Goal: Check status: Check status

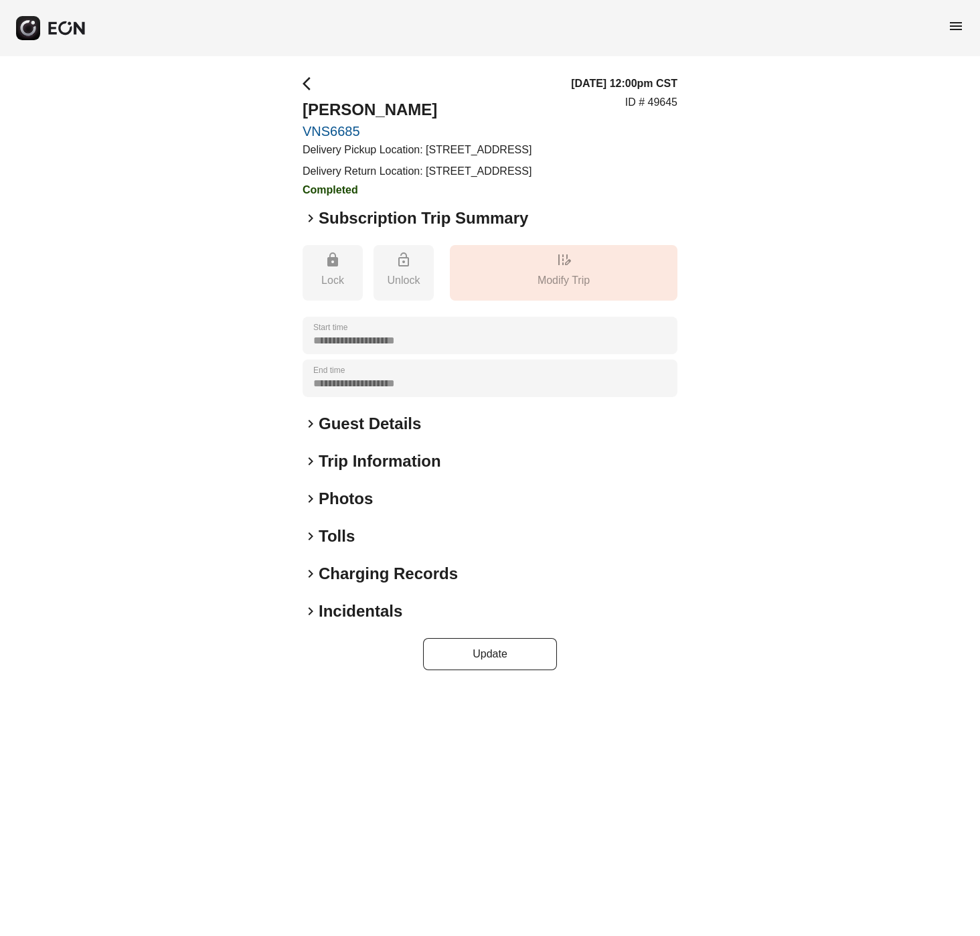
click at [304, 226] on span "keyboard_arrow_right" at bounding box center [311, 218] width 16 height 16
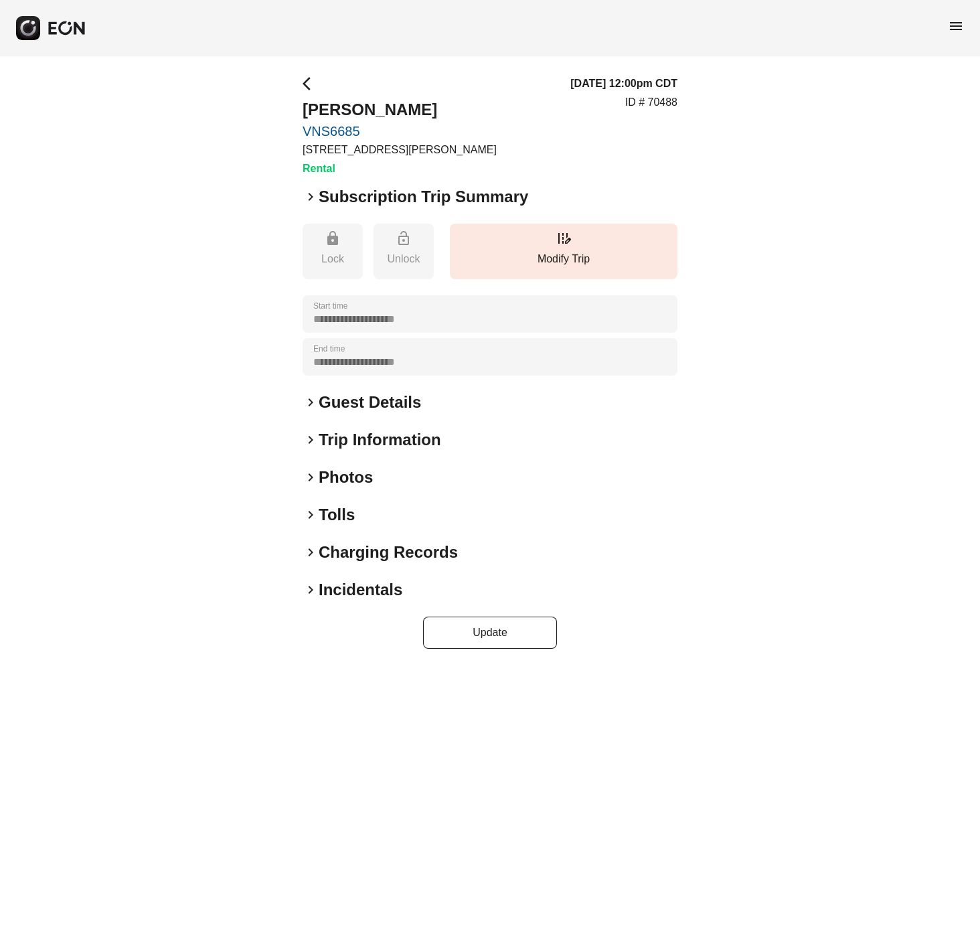
click at [307, 201] on span "keyboard_arrow_right" at bounding box center [311, 197] width 16 height 16
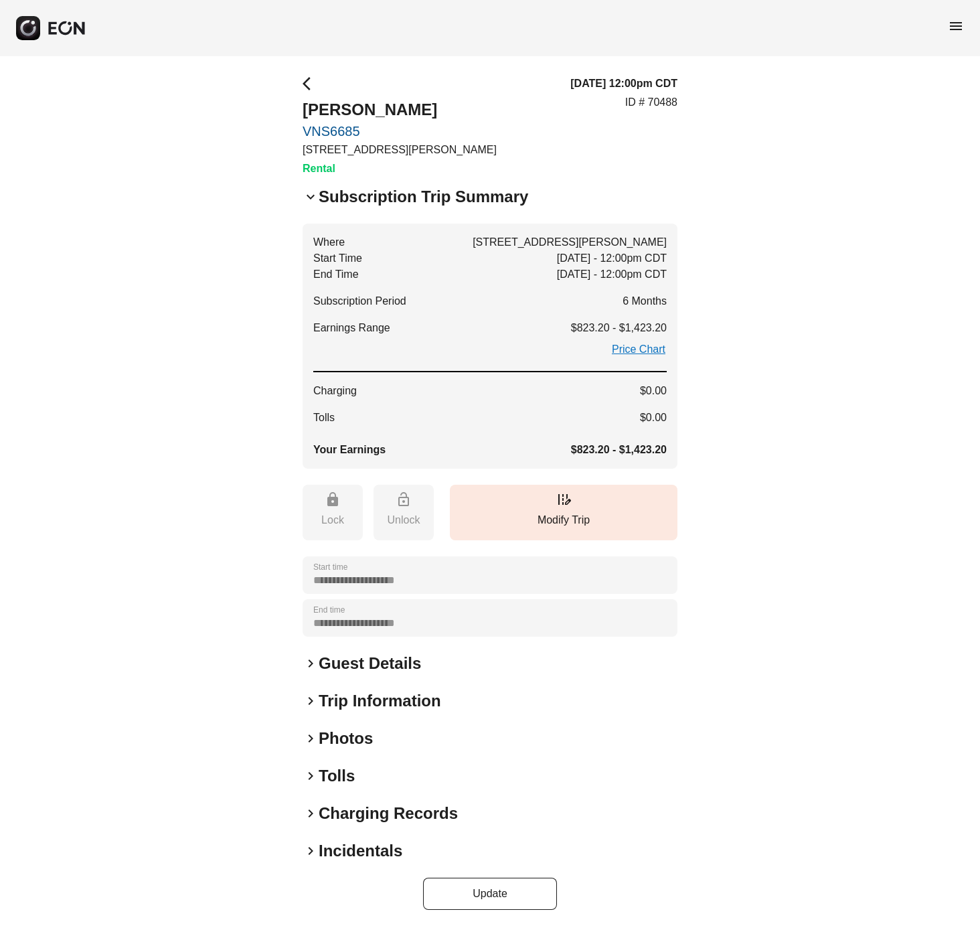
click at [69, 771] on div "**********" at bounding box center [490, 492] width 980 height 873
click at [806, 153] on div "**********" at bounding box center [490, 492] width 980 height 873
